Goal: Task Accomplishment & Management: Manage account settings

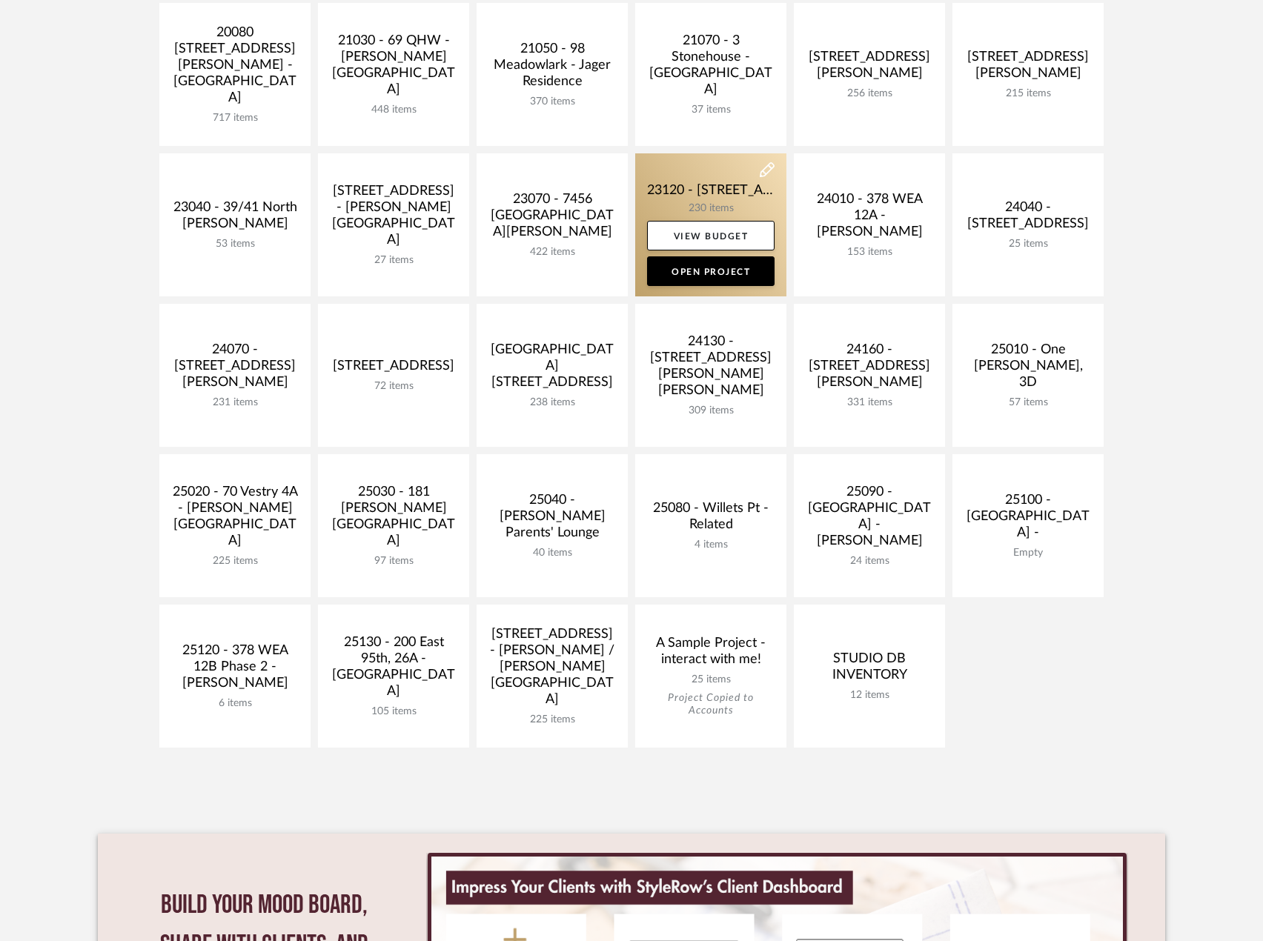
scroll to position [370, 0]
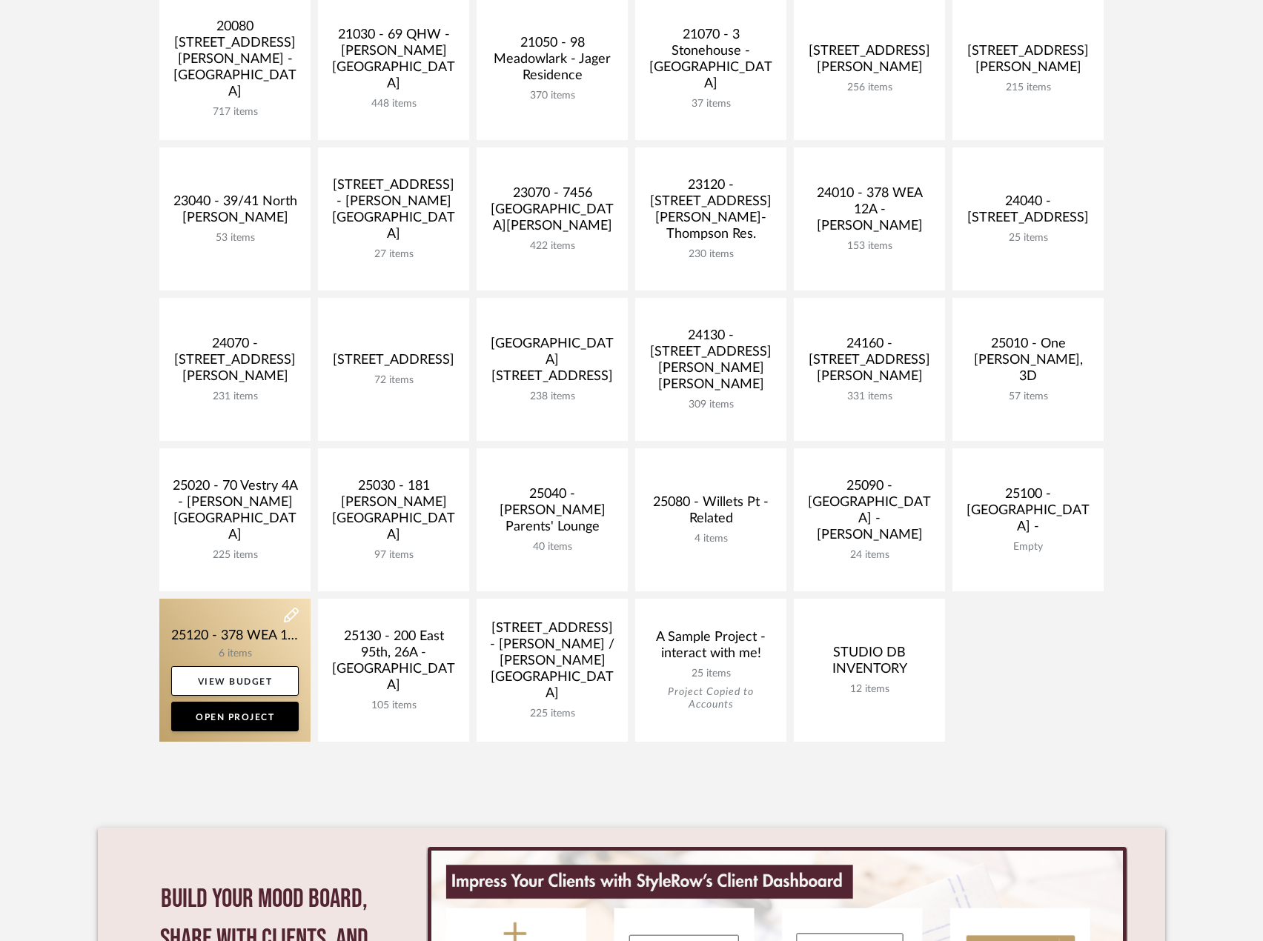
click at [250, 624] on link at bounding box center [234, 670] width 151 height 143
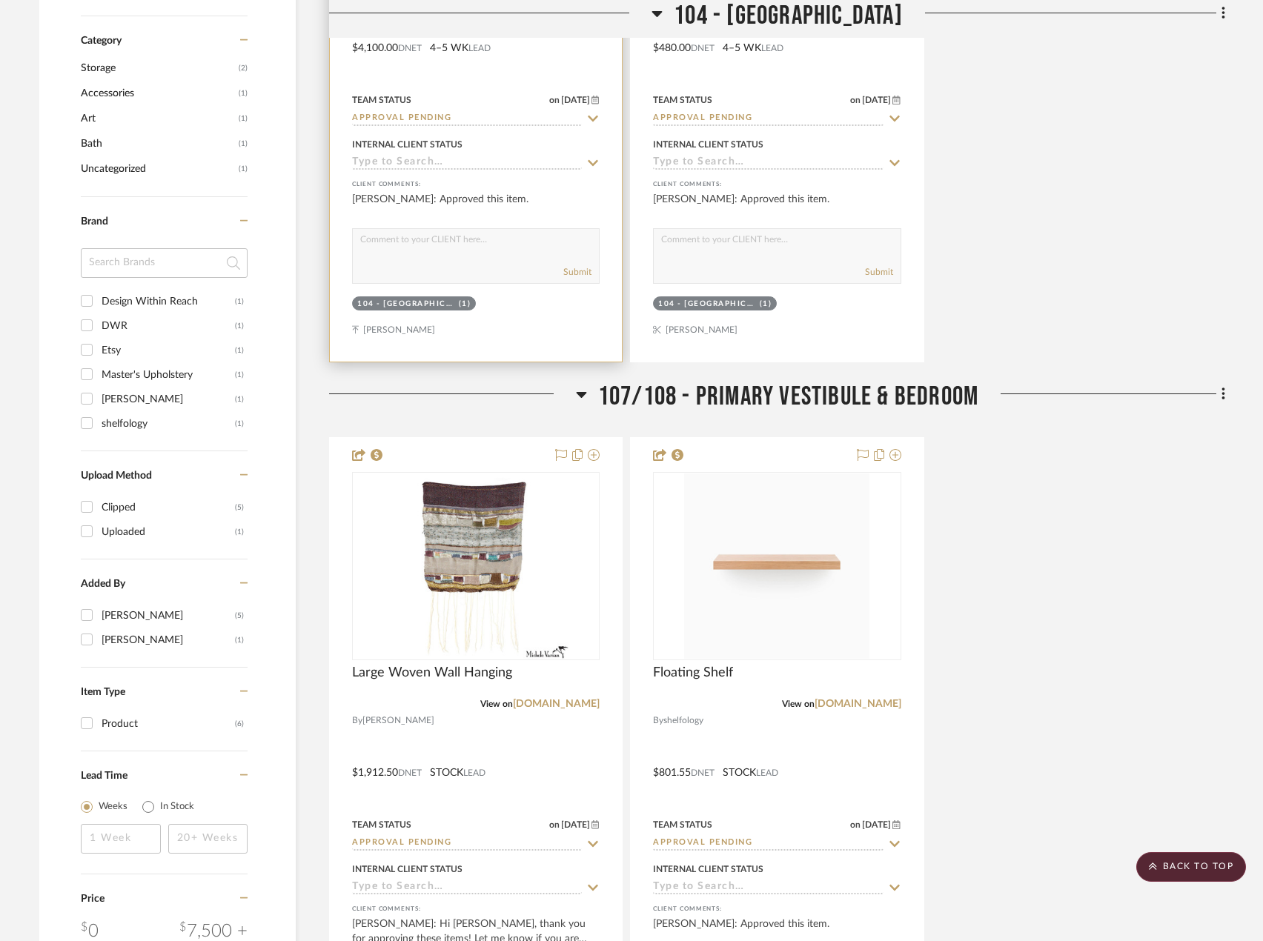
scroll to position [1016, 0]
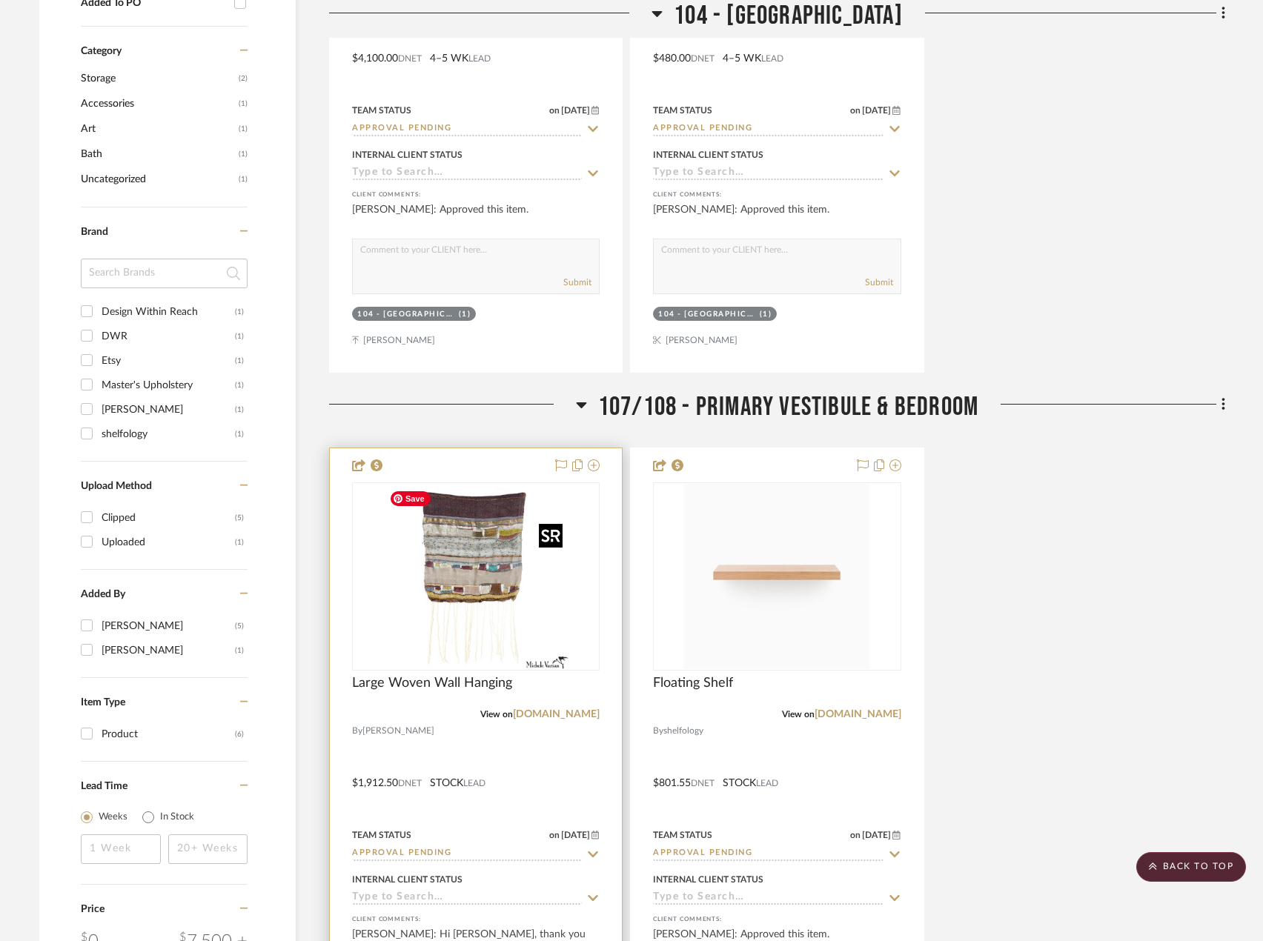
click at [503, 579] on img "0" at bounding box center [475, 576] width 185 height 185
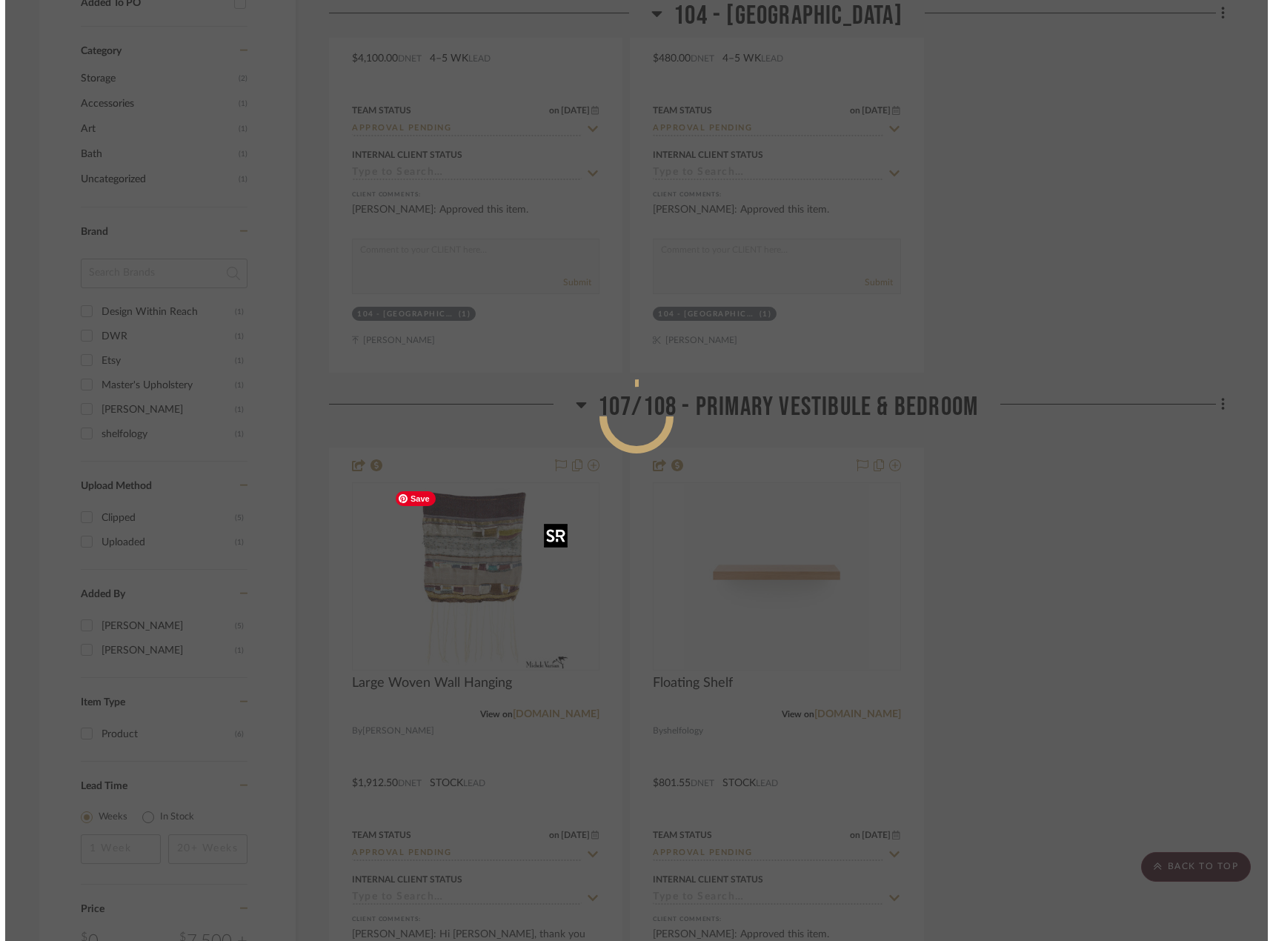
scroll to position [0, 0]
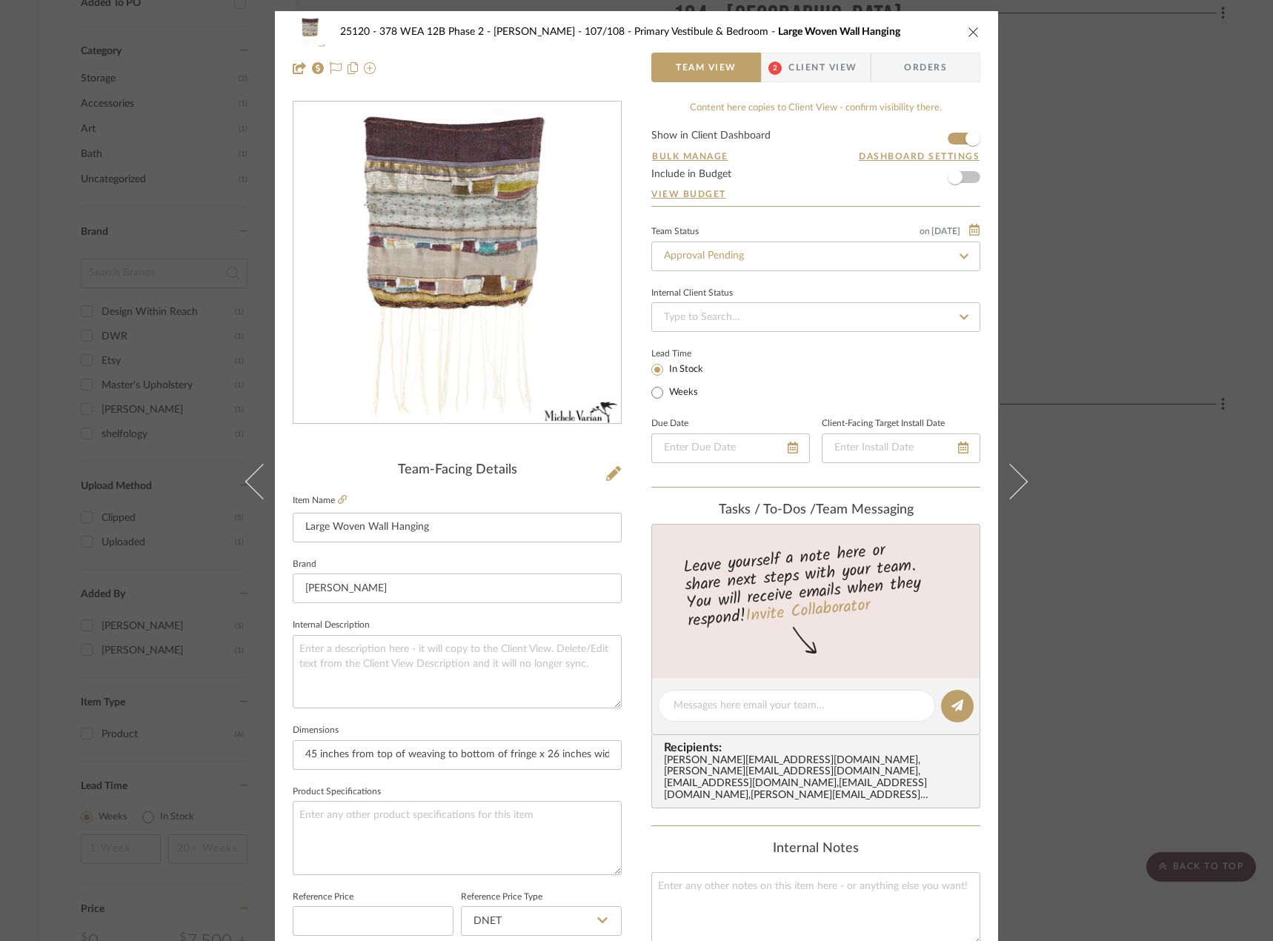
click at [830, 68] on span "Client View" at bounding box center [822, 68] width 68 height 30
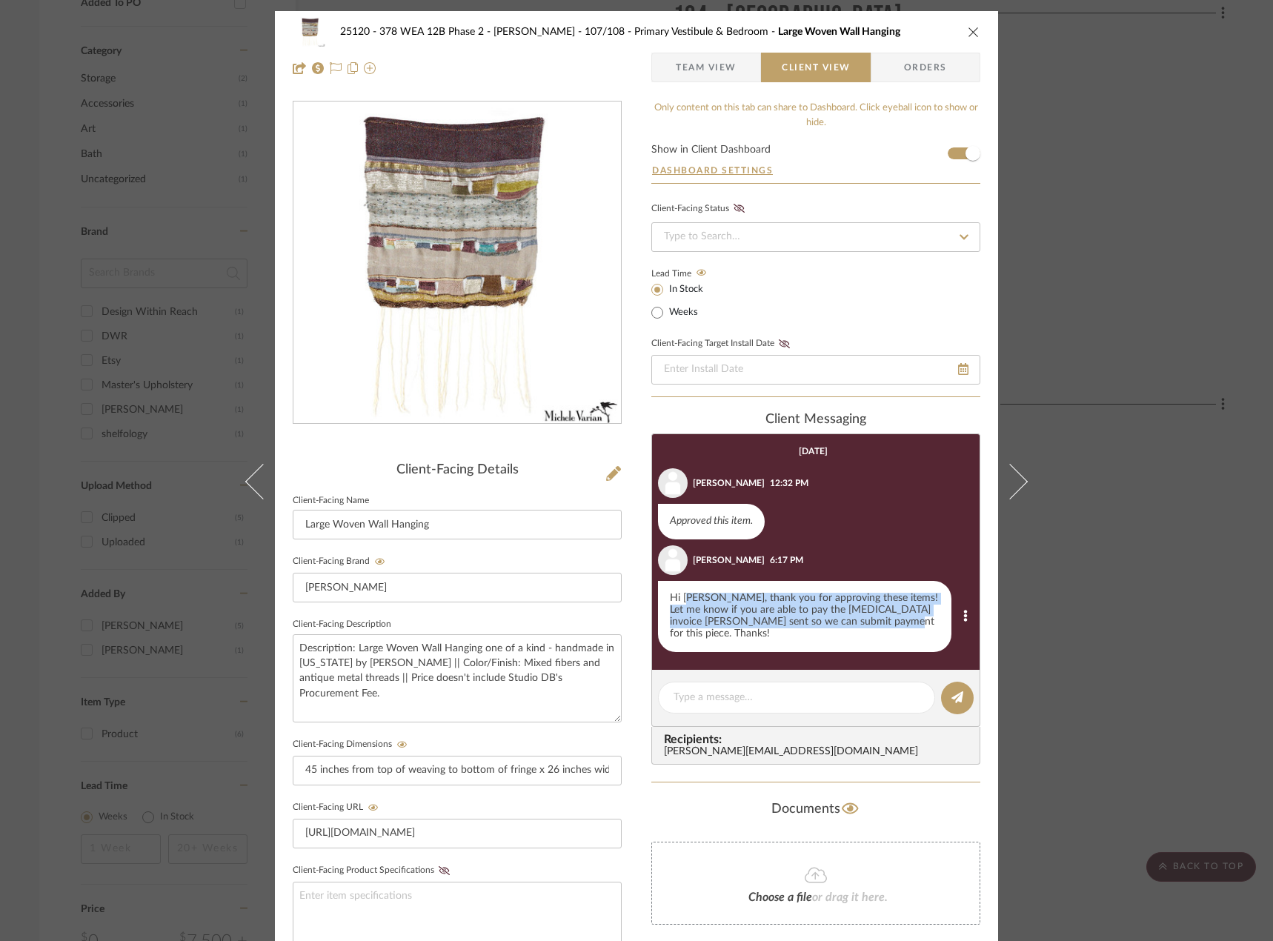
drag, startPoint x: 869, startPoint y: 624, endPoint x: 685, endPoint y: 590, distance: 186.9
click at [685, 590] on div "Hi [PERSON_NAME], thank you for approving these items! Let me know if you are a…" at bounding box center [804, 616] width 293 height 71
drag, startPoint x: 1134, startPoint y: 131, endPoint x: 1119, endPoint y: 139, distance: 17.2
click at [1134, 132] on div "25120 - 378 WEA 12B Phase 2 - [PERSON_NAME] 107/108 - Primary Vestibule & Bedro…" at bounding box center [636, 470] width 1273 height 941
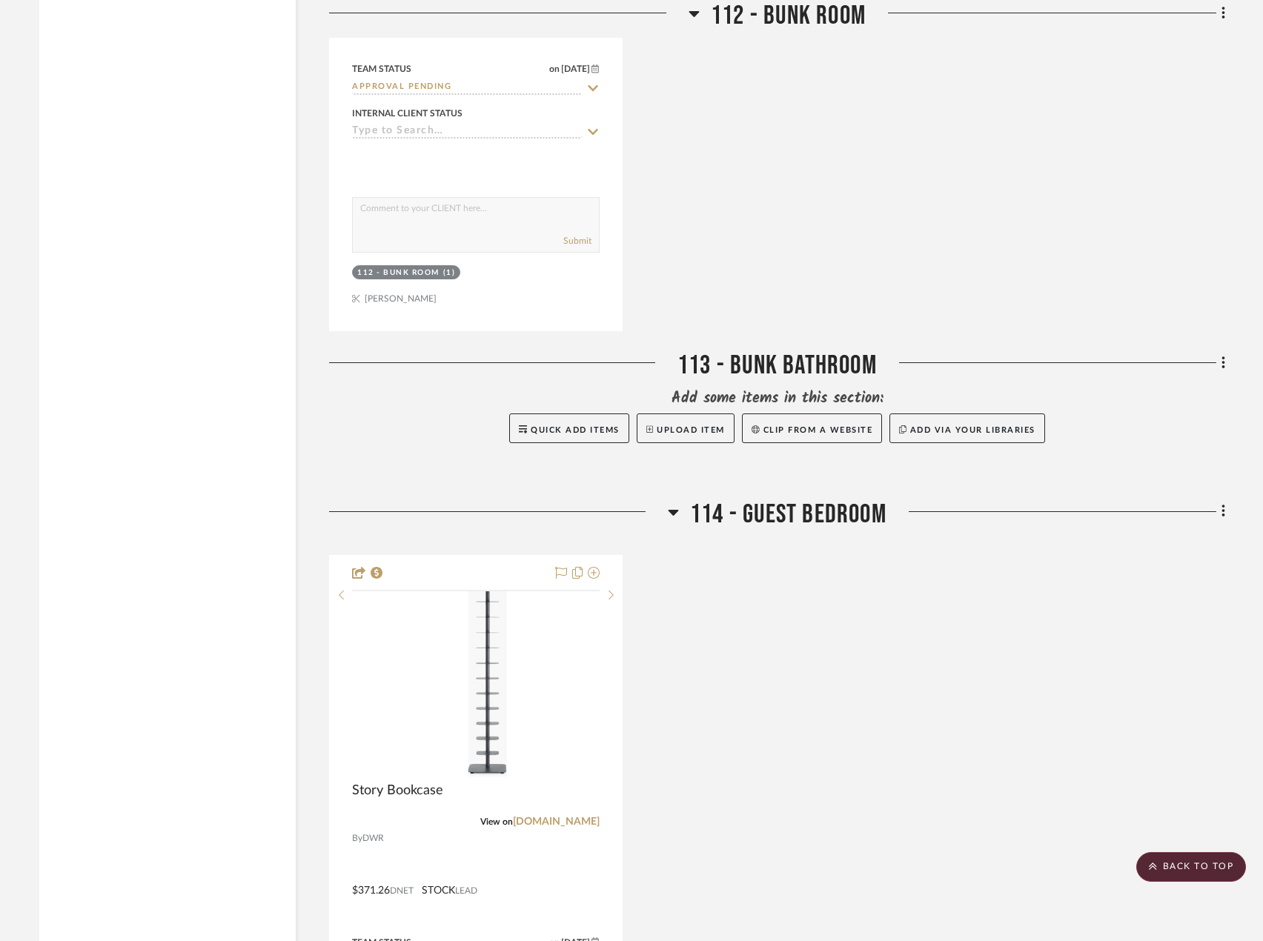
scroll to position [2498, 0]
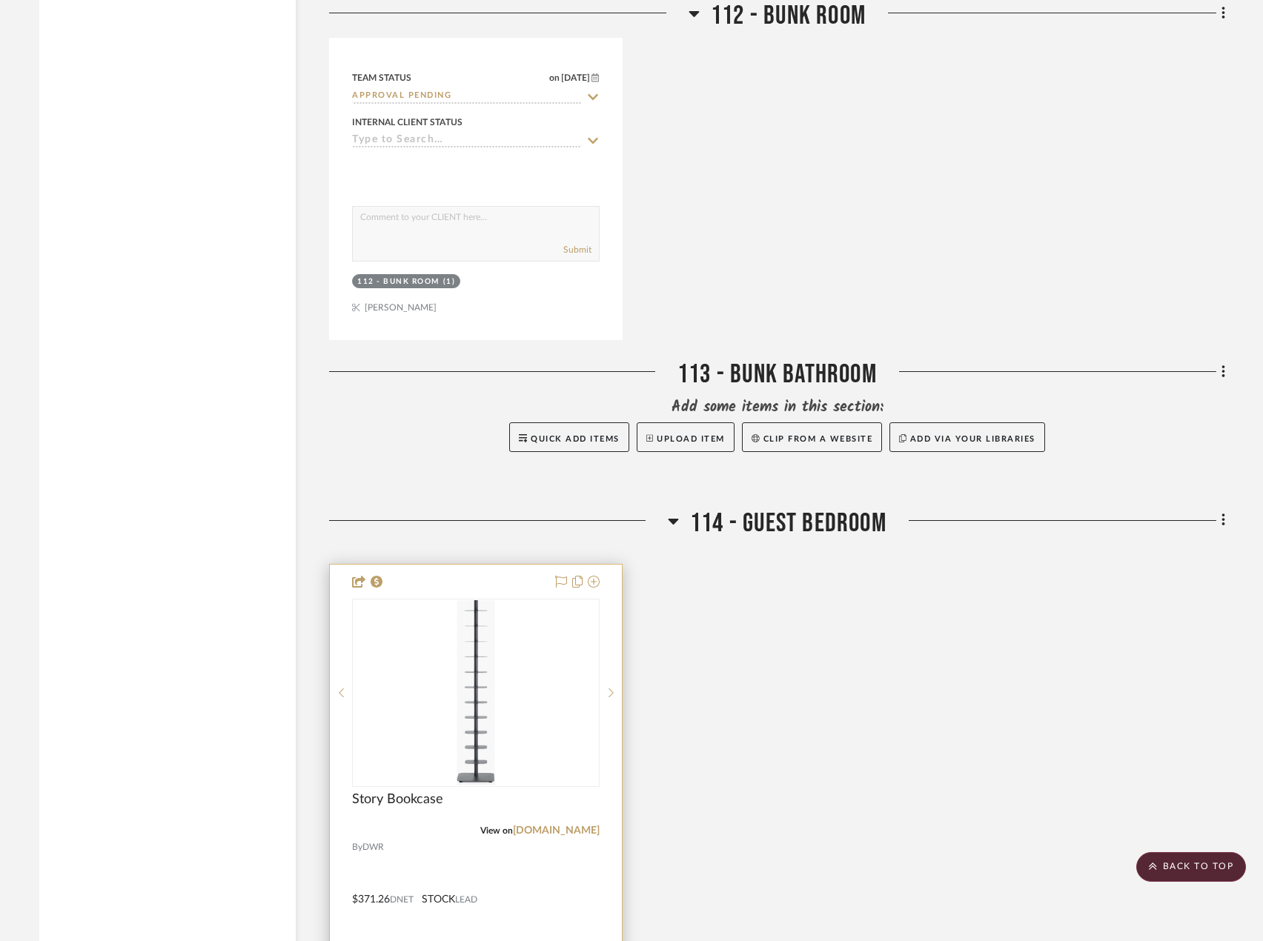
click at [552, 658] on div "0" at bounding box center [476, 692] width 246 height 187
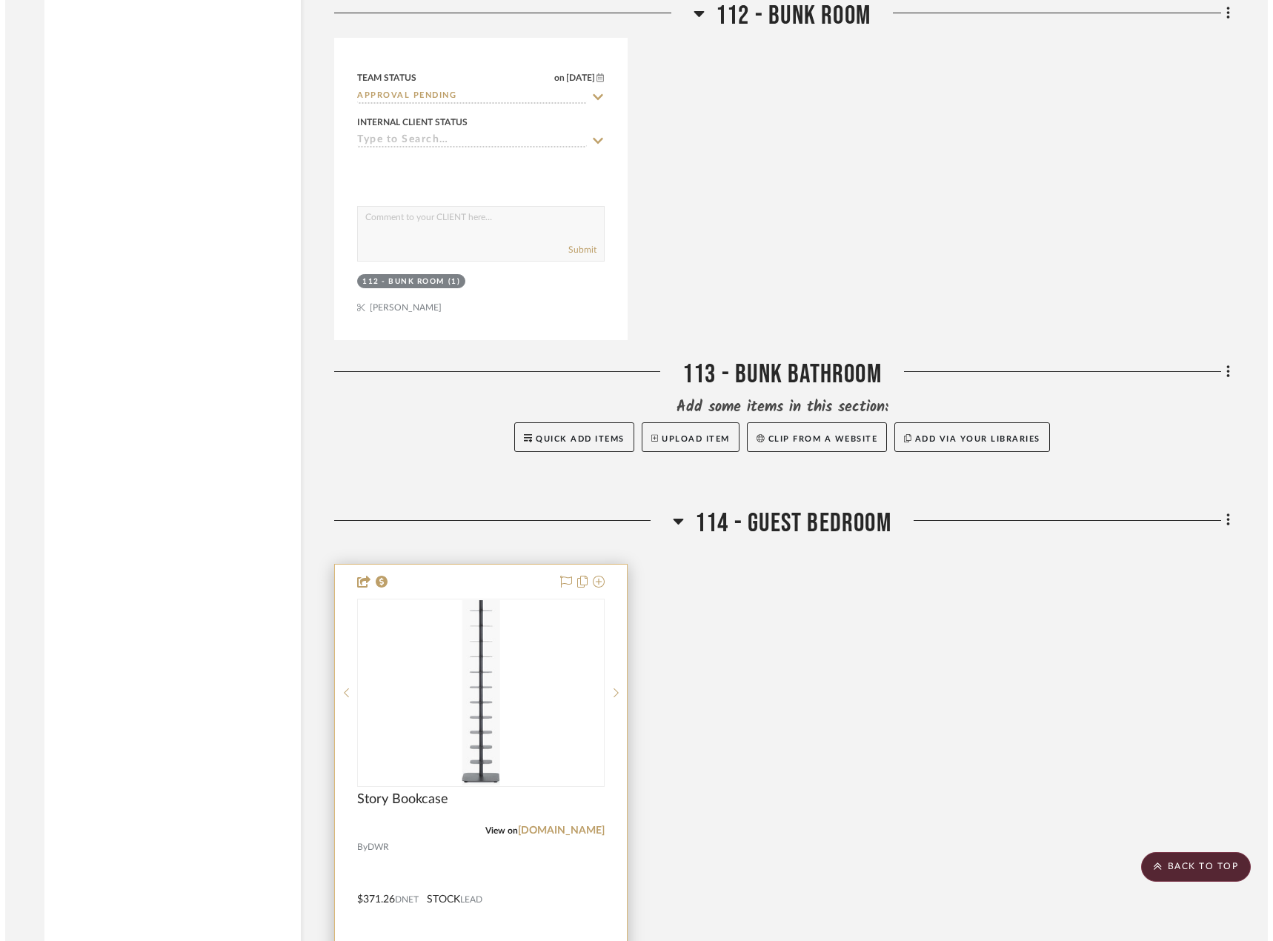
scroll to position [0, 0]
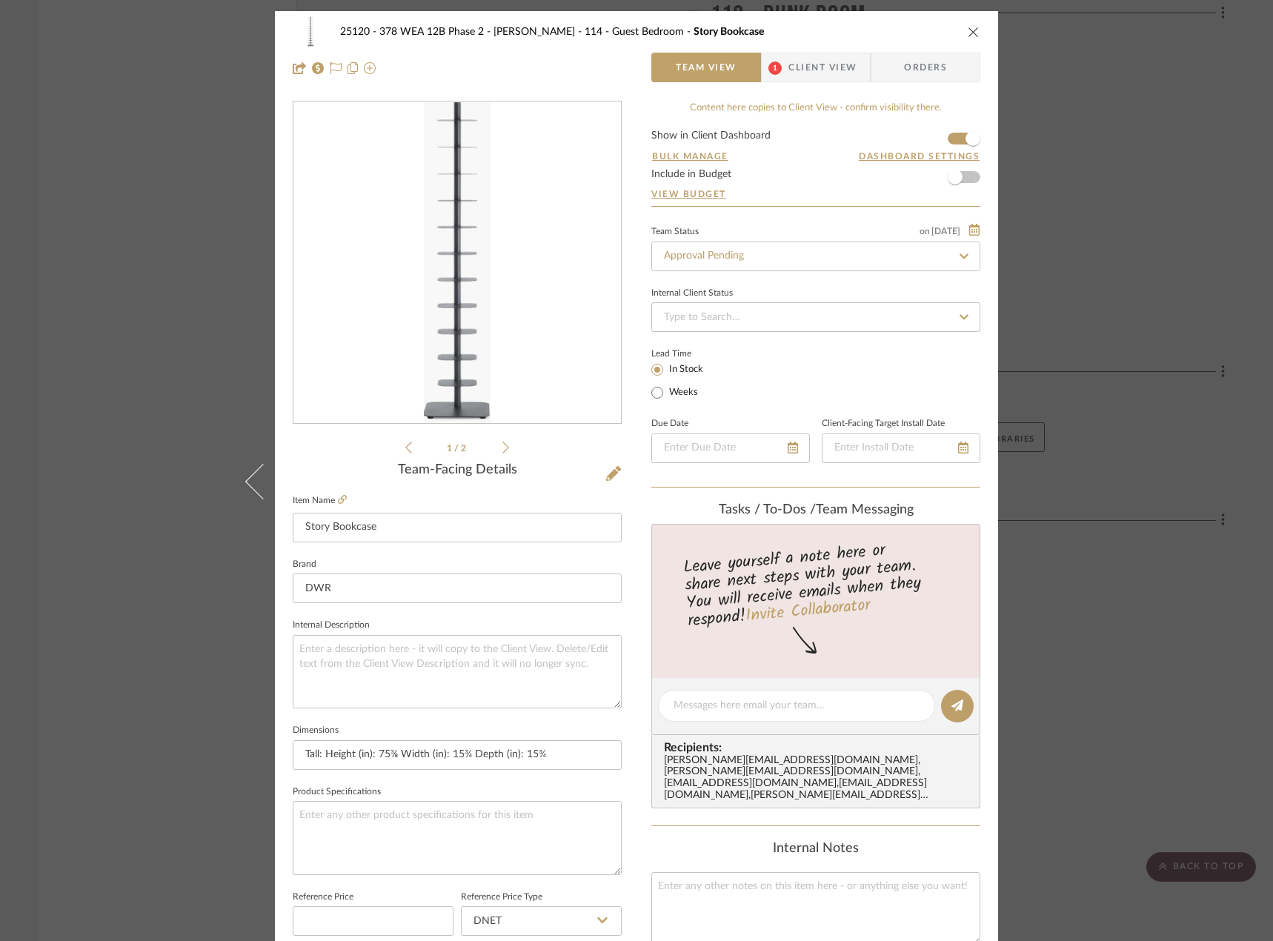
click at [811, 75] on span "Client View" at bounding box center [822, 68] width 68 height 30
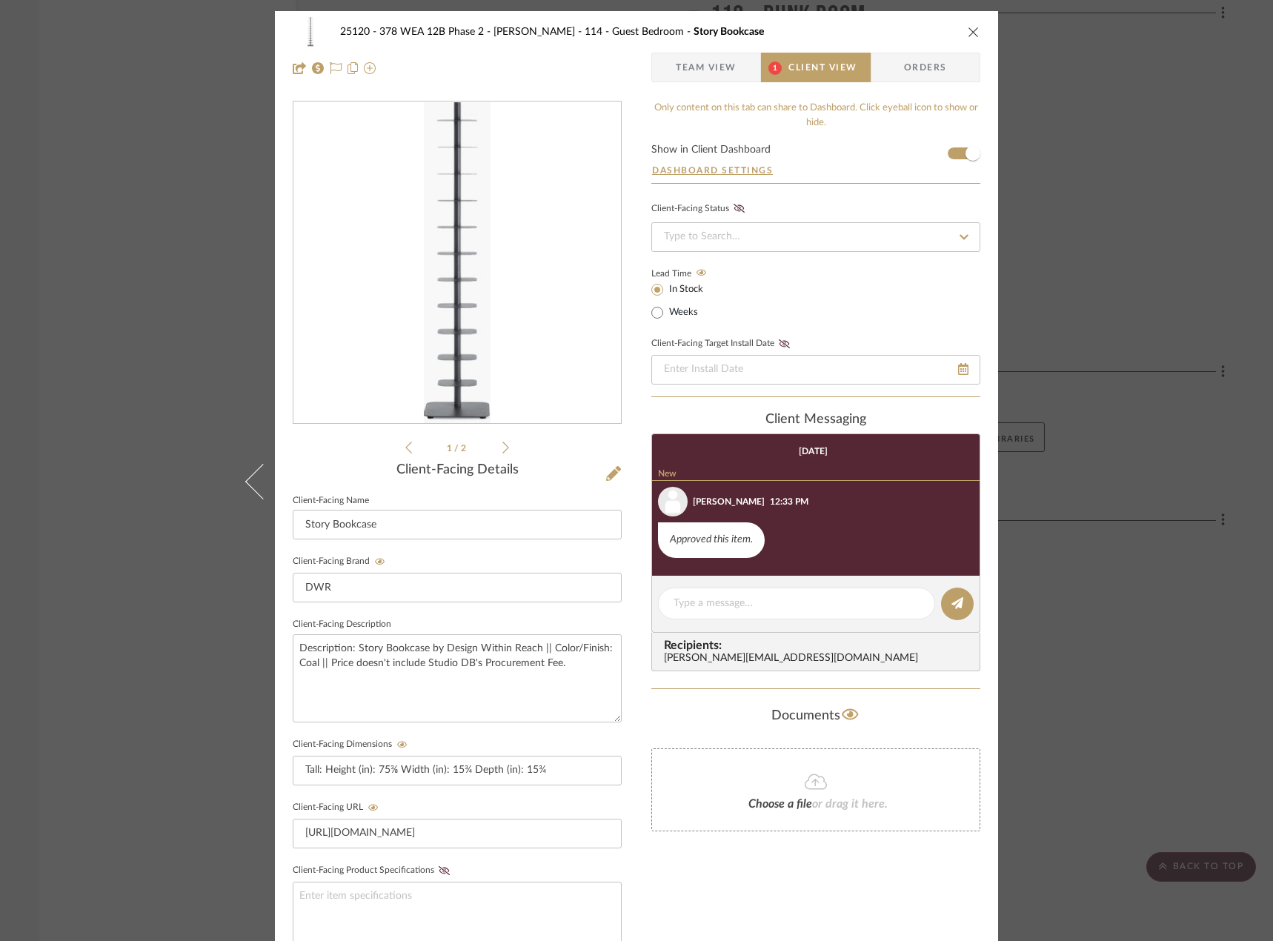
click at [1146, 333] on div "25120 - 378 WEA 12B Phase 2 - [PERSON_NAME] 114 - Guest Bedroom Story Bookcase …" at bounding box center [636, 470] width 1273 height 941
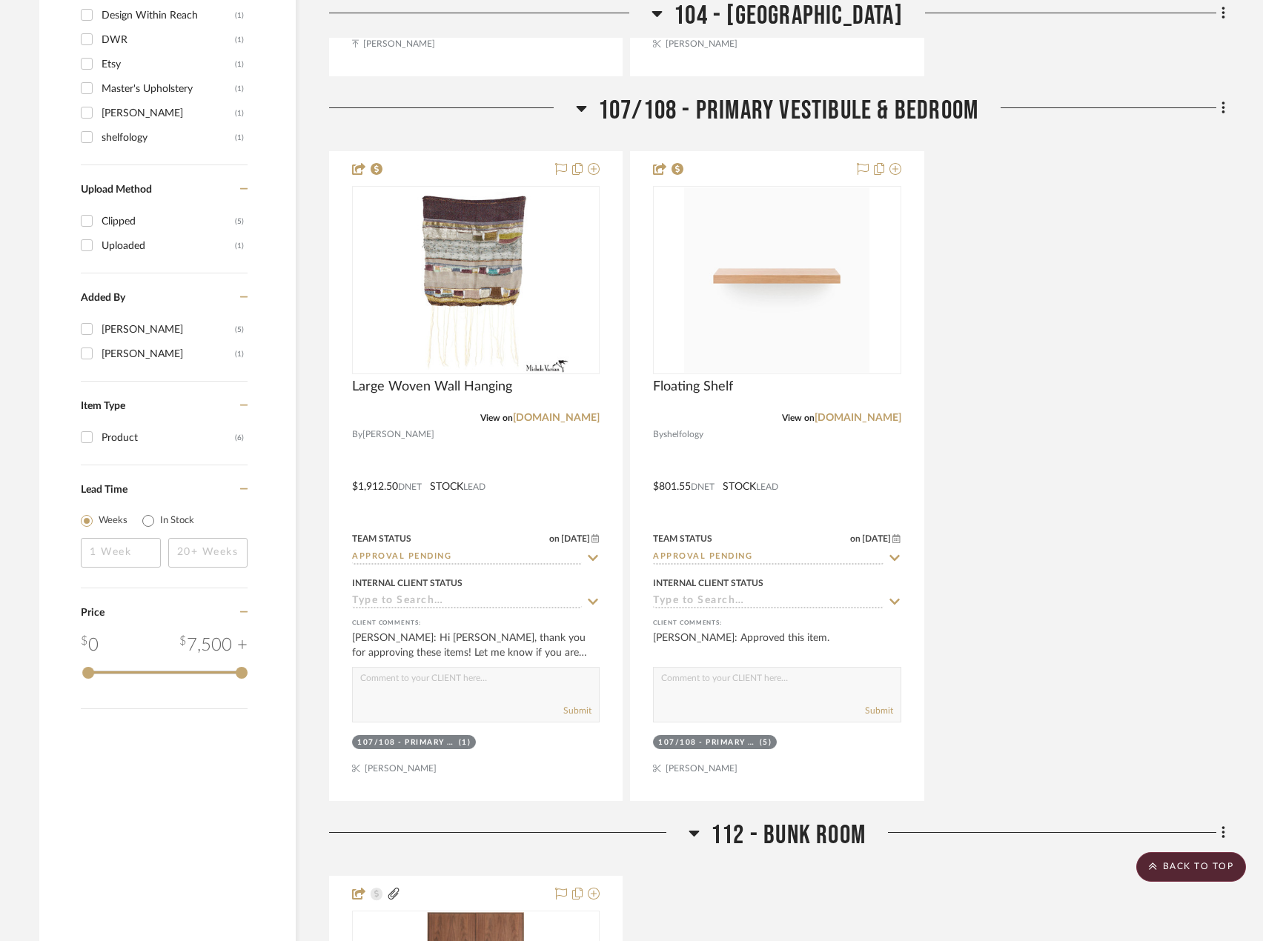
scroll to position [1016, 0]
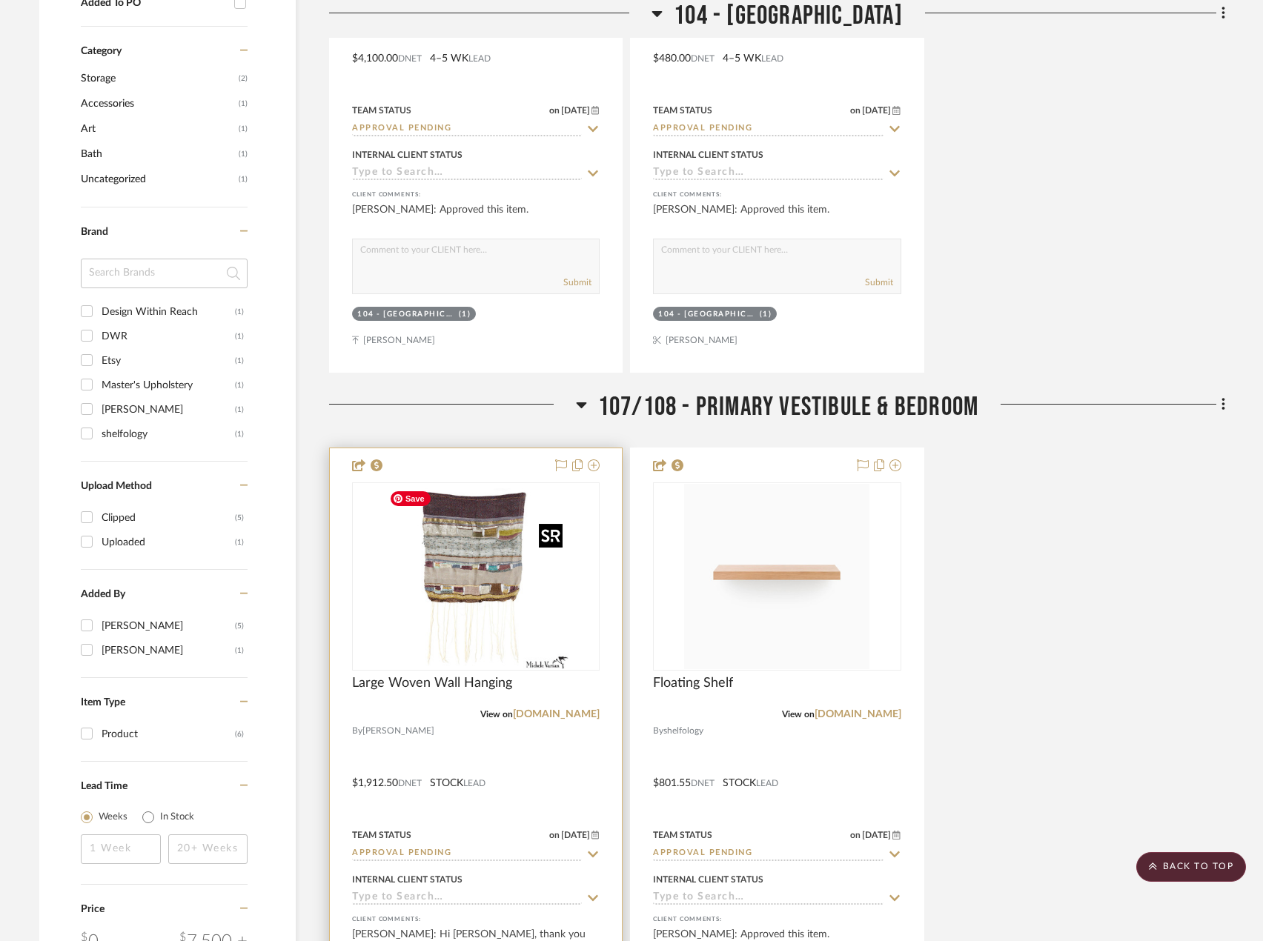
click at [537, 560] on img "0" at bounding box center [475, 576] width 185 height 185
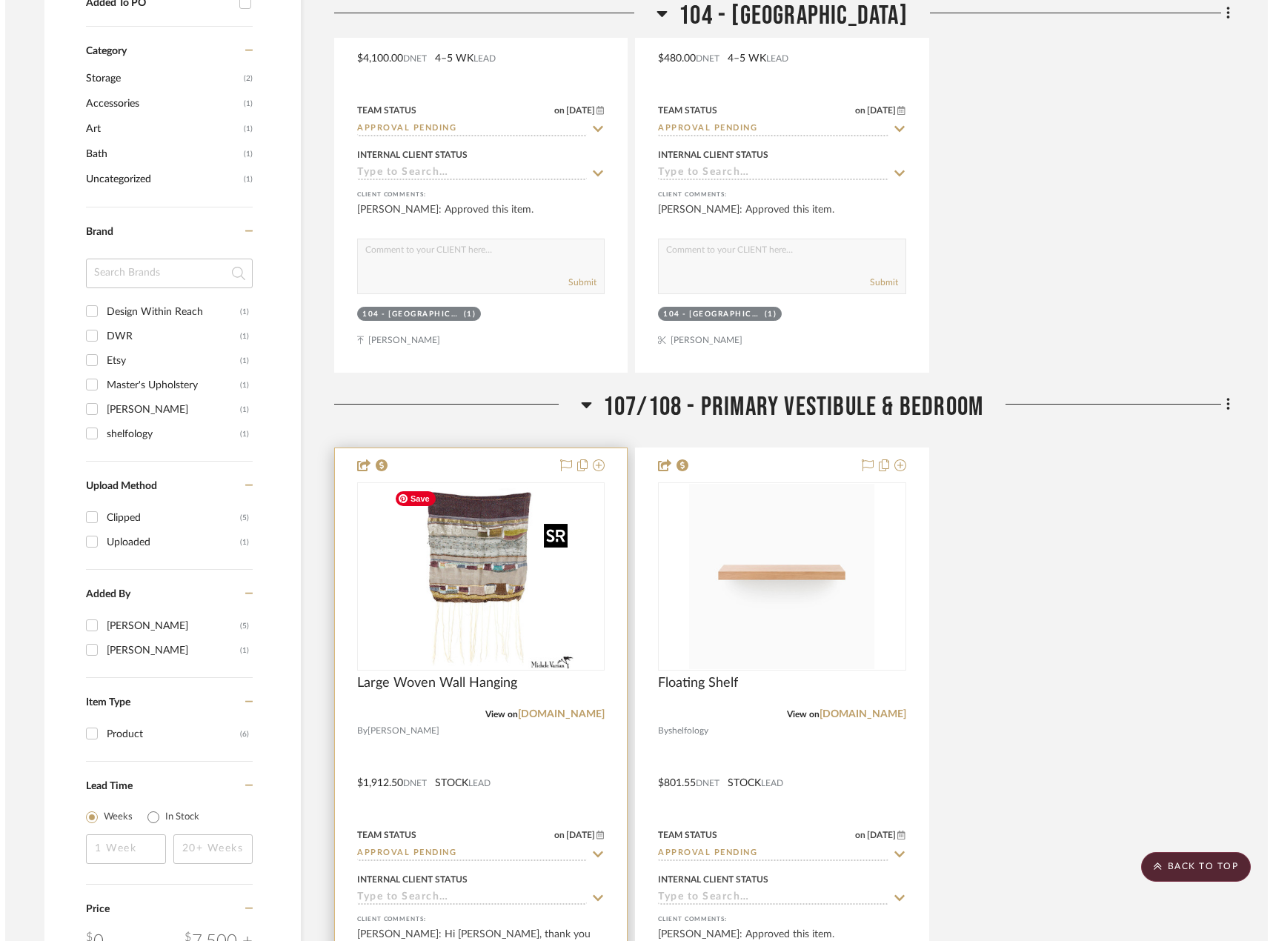
scroll to position [0, 0]
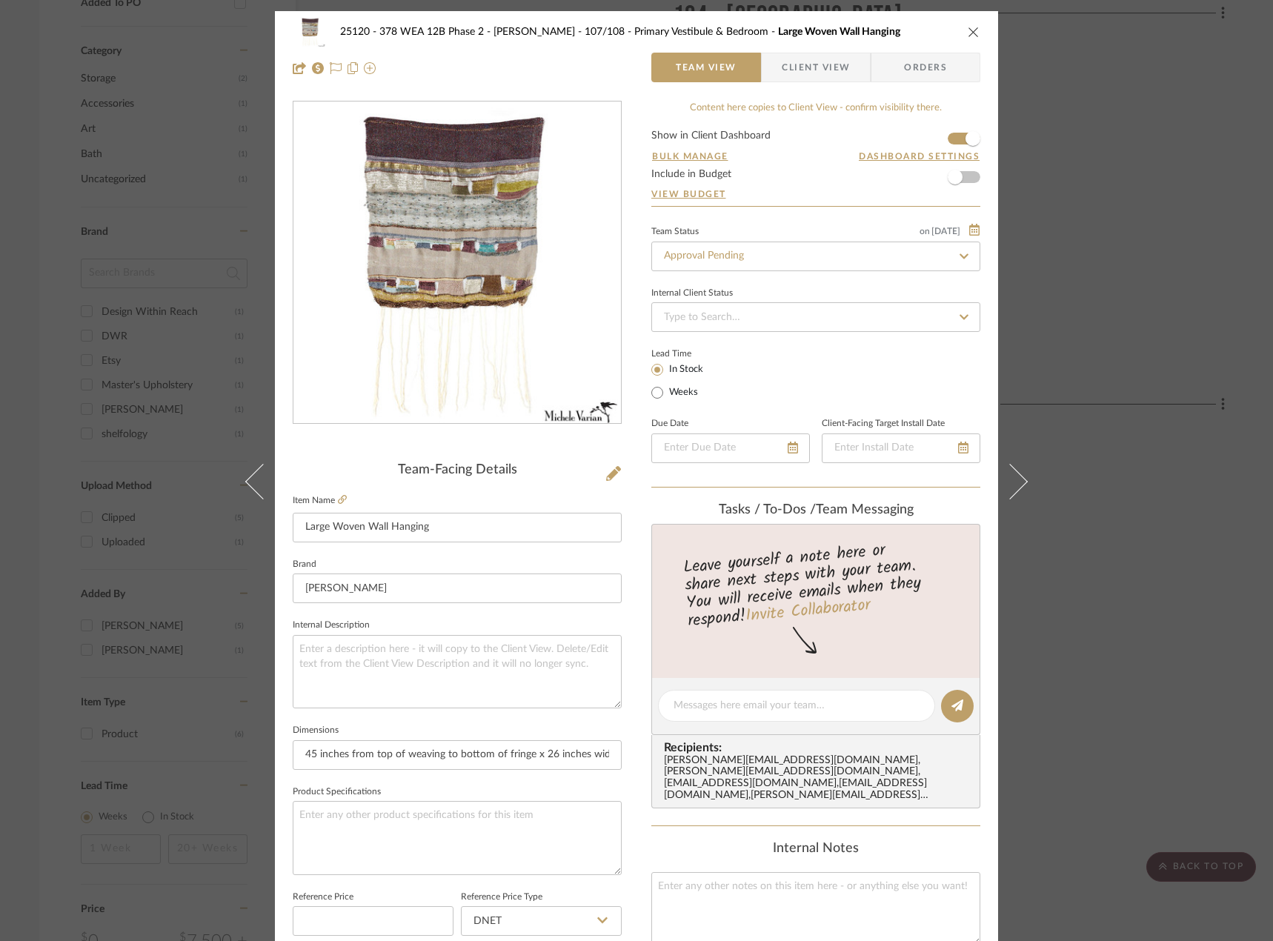
click at [794, 76] on span "Client View" at bounding box center [816, 68] width 68 height 30
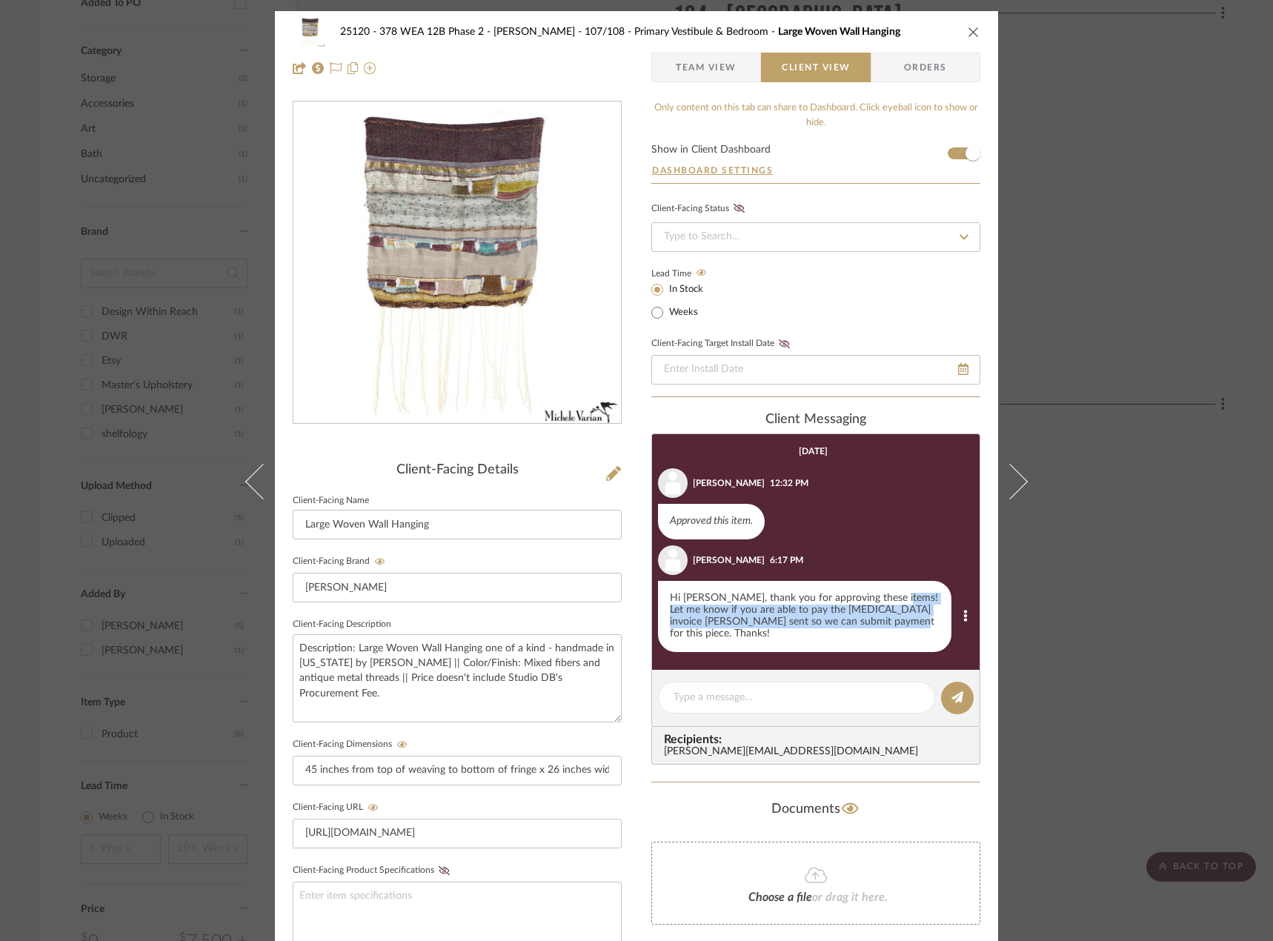
drag, startPoint x: 887, startPoint y: 593, endPoint x: 872, endPoint y: 628, distance: 37.2
click at [872, 628] on div "Hi [PERSON_NAME], thank you for approving these items! Let me know if you are a…" at bounding box center [804, 616] width 293 height 71
copy div "Let me know if you are able to pay the [MEDICAL_DATA] invoice [PERSON_NAME] sen…"
